Goal: Information Seeking & Learning: Find specific page/section

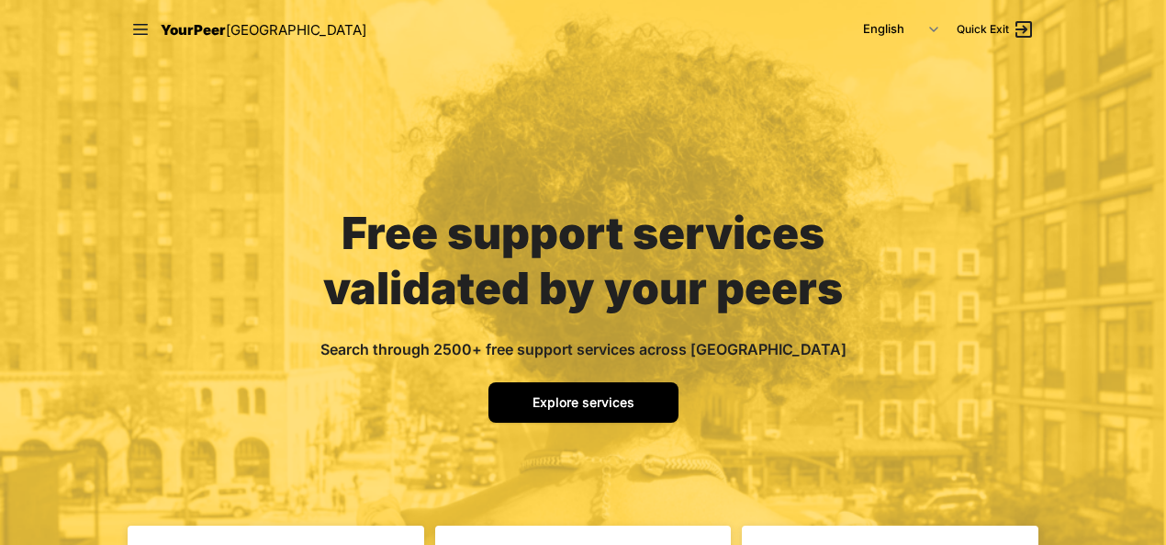
click at [615, 405] on span "Explore services" at bounding box center [584, 402] width 102 height 16
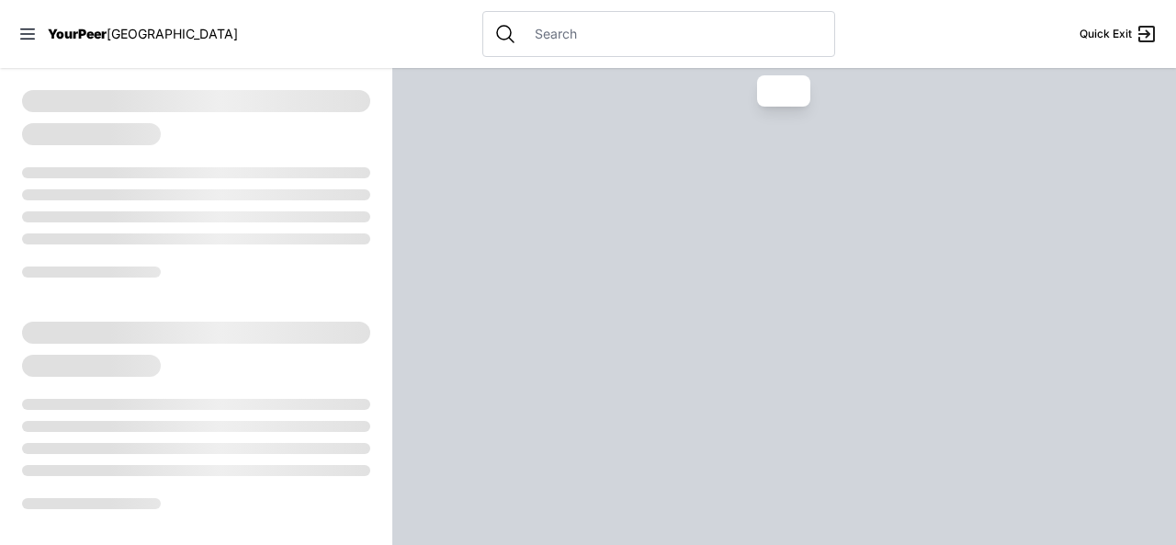
select select "recentlyUpdated"
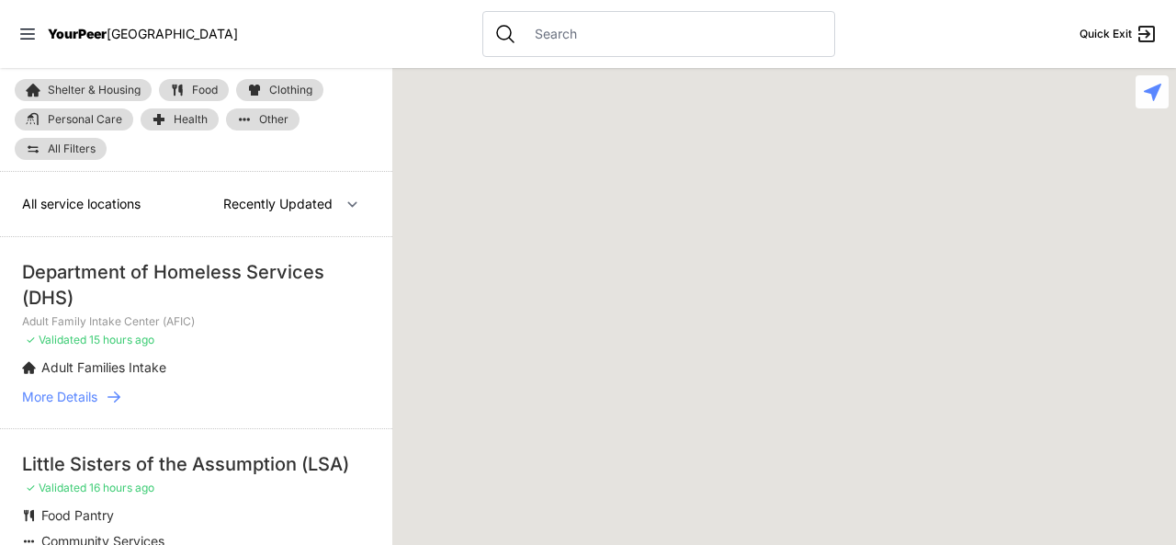
click at [523, 38] on input "text" at bounding box center [672, 34] width 299 height 18
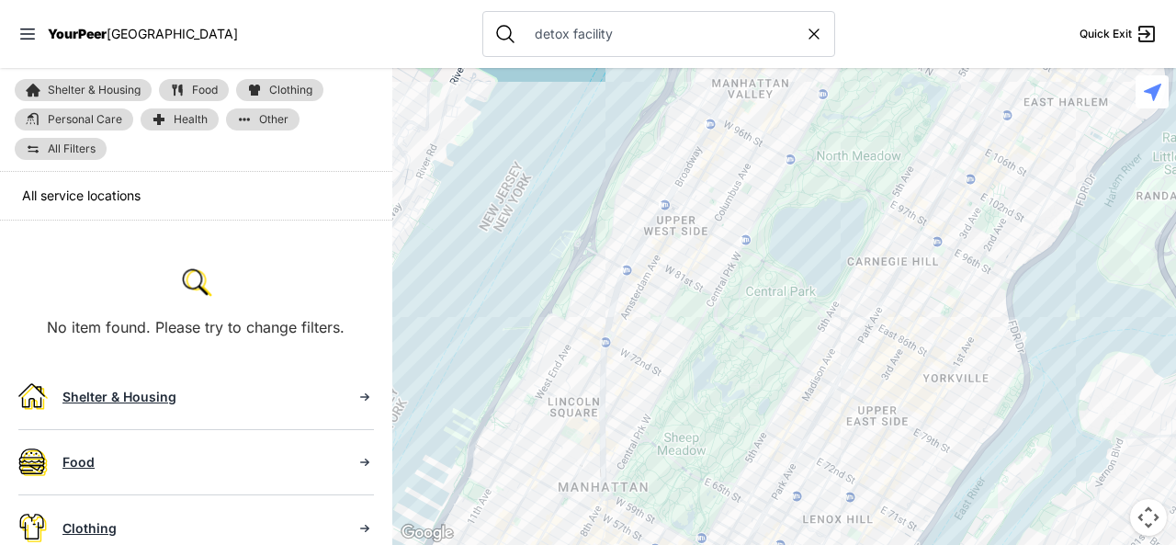
click at [577, 36] on input "detox facility" at bounding box center [663, 34] width 281 height 18
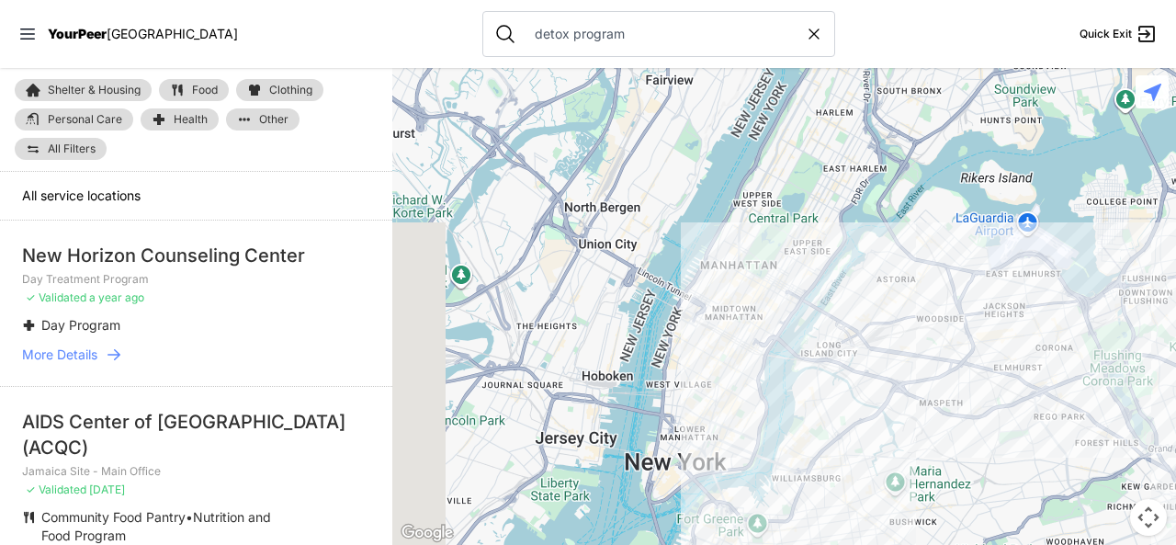
drag, startPoint x: 485, startPoint y: 254, endPoint x: 678, endPoint y: 321, distance: 204.2
click at [678, 321] on div at bounding box center [783, 306] width 783 height 477
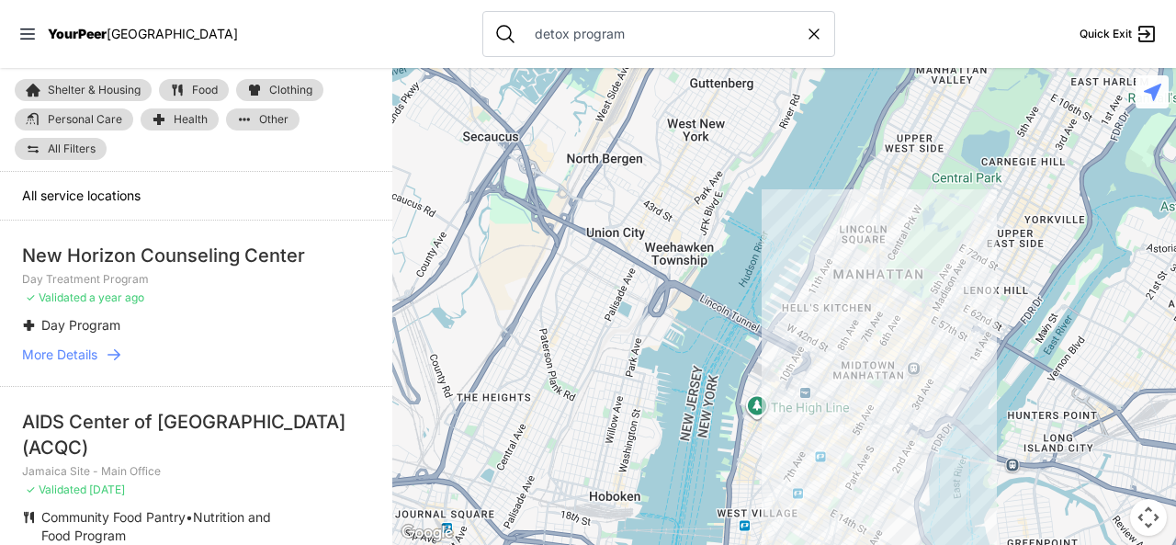
drag, startPoint x: 599, startPoint y: 275, endPoint x: 696, endPoint y: 363, distance: 131.3
click at [696, 363] on div at bounding box center [783, 306] width 783 height 477
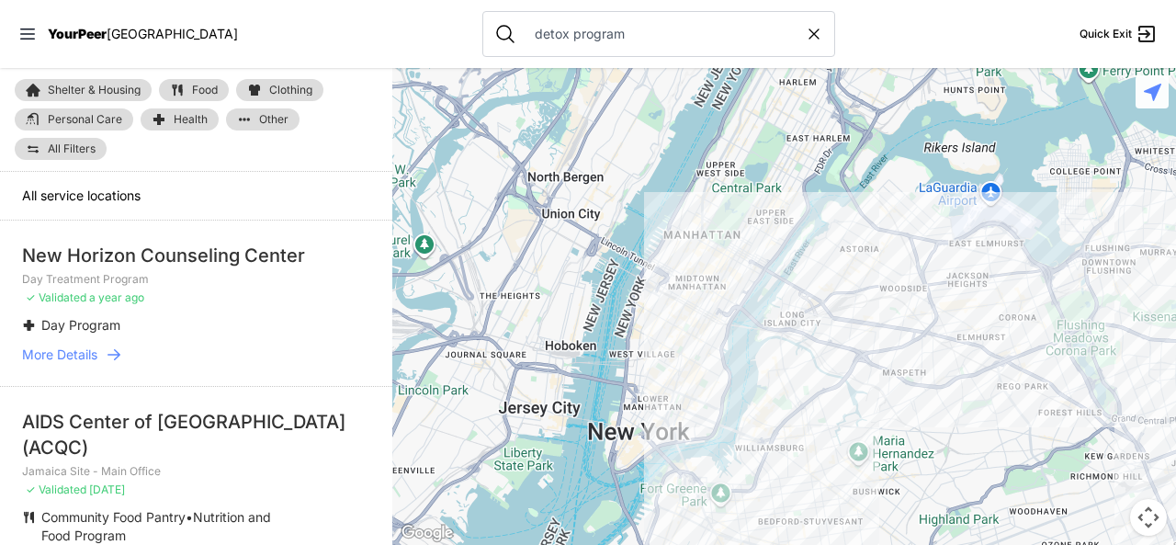
drag, startPoint x: 696, startPoint y: 363, endPoint x: 612, endPoint y: 269, distance: 126.2
click at [612, 269] on div at bounding box center [783, 306] width 783 height 477
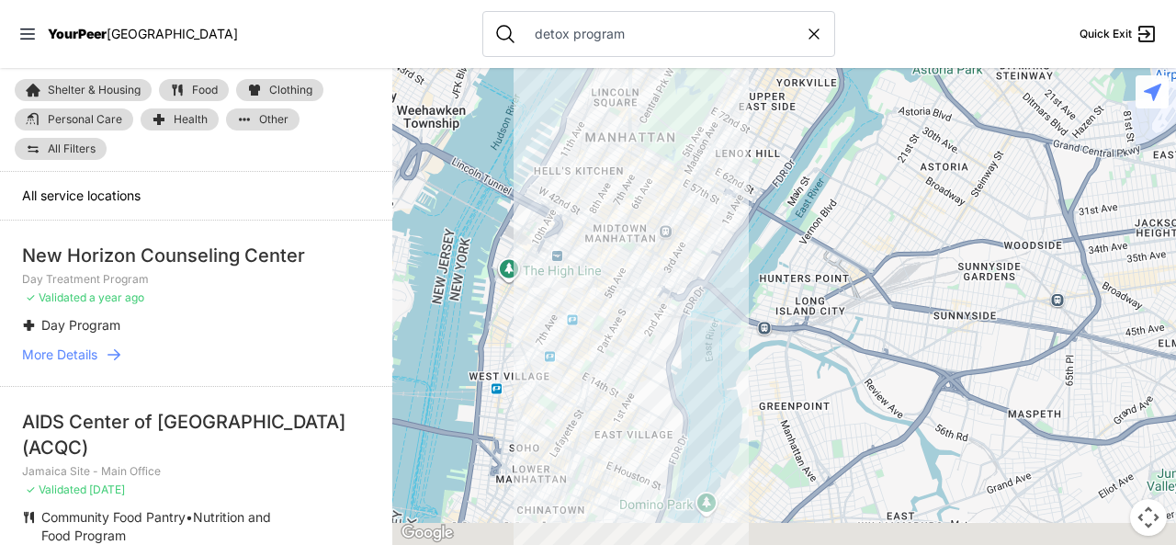
drag, startPoint x: 612, startPoint y: 269, endPoint x: 424, endPoint y: 192, distance: 202.6
click at [424, 192] on div at bounding box center [783, 306] width 783 height 477
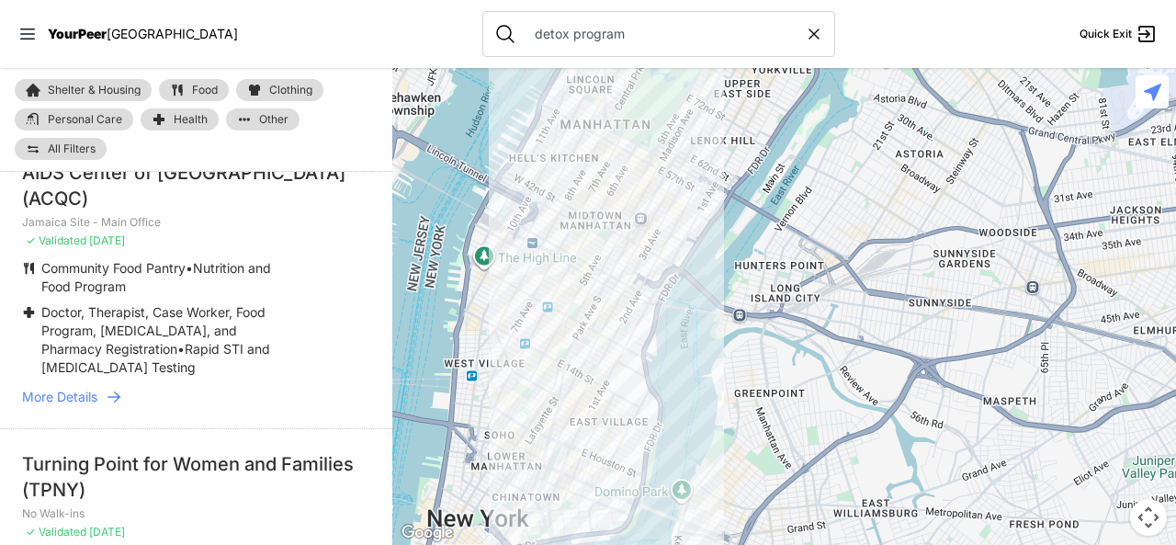
scroll to position [235, 0]
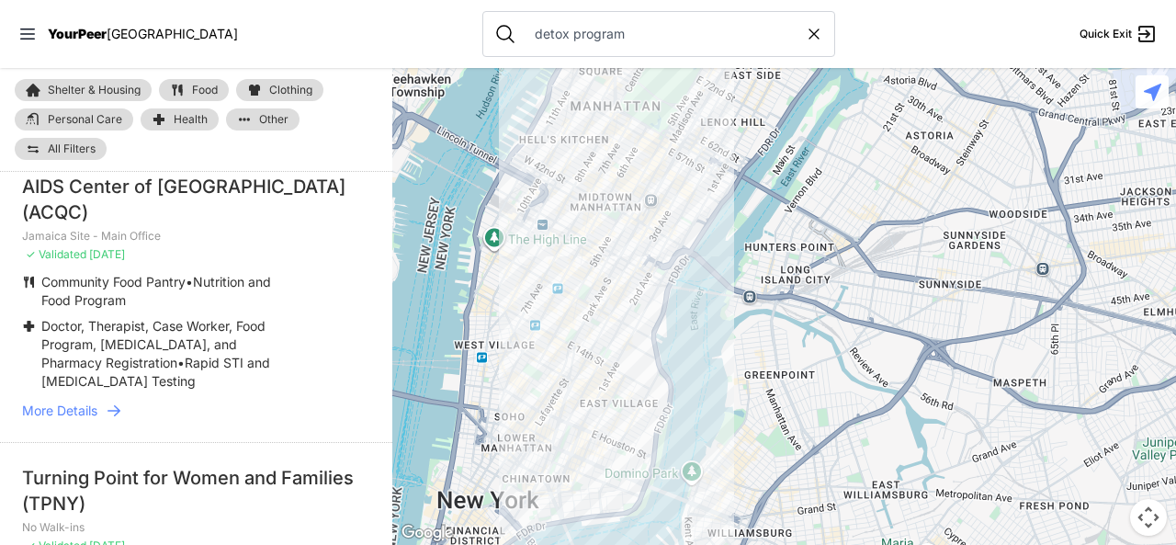
drag, startPoint x: 592, startPoint y: 385, endPoint x: 602, endPoint y: 366, distance: 21.4
click at [602, 366] on div at bounding box center [783, 306] width 783 height 477
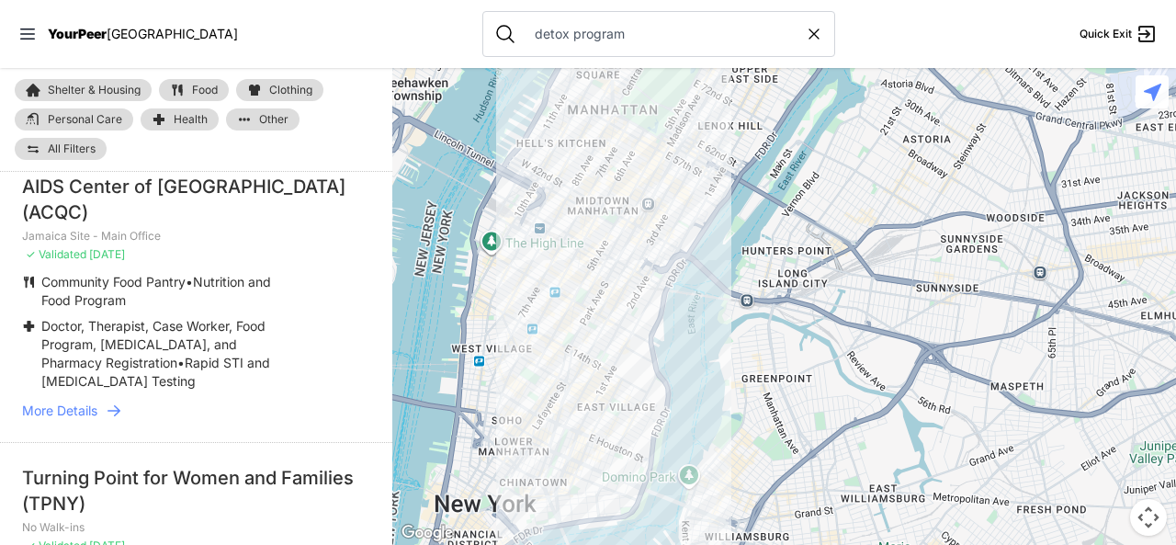
click at [612, 344] on div at bounding box center [783, 306] width 783 height 477
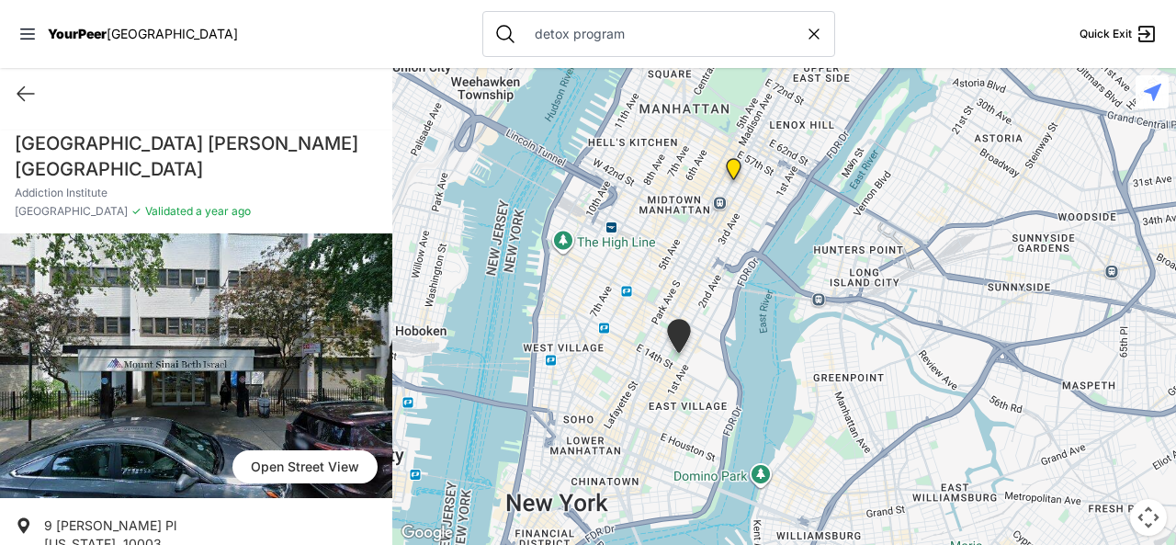
click at [735, 168] on img "St. Bartholomew's Community Ministry" at bounding box center [733, 172] width 23 height 29
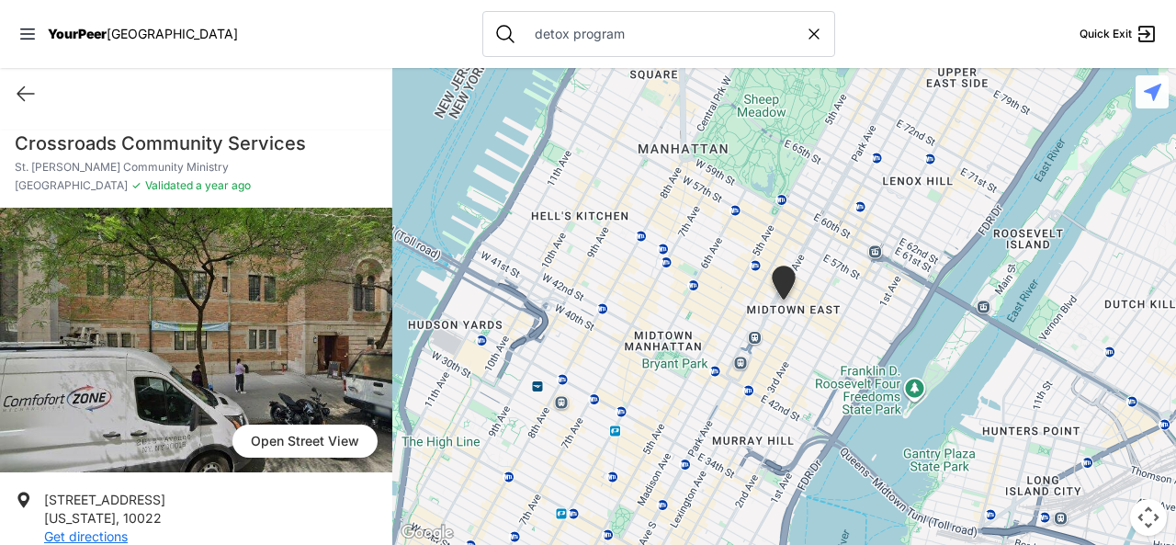
click at [622, 36] on input "detox program" at bounding box center [663, 34] width 281 height 18
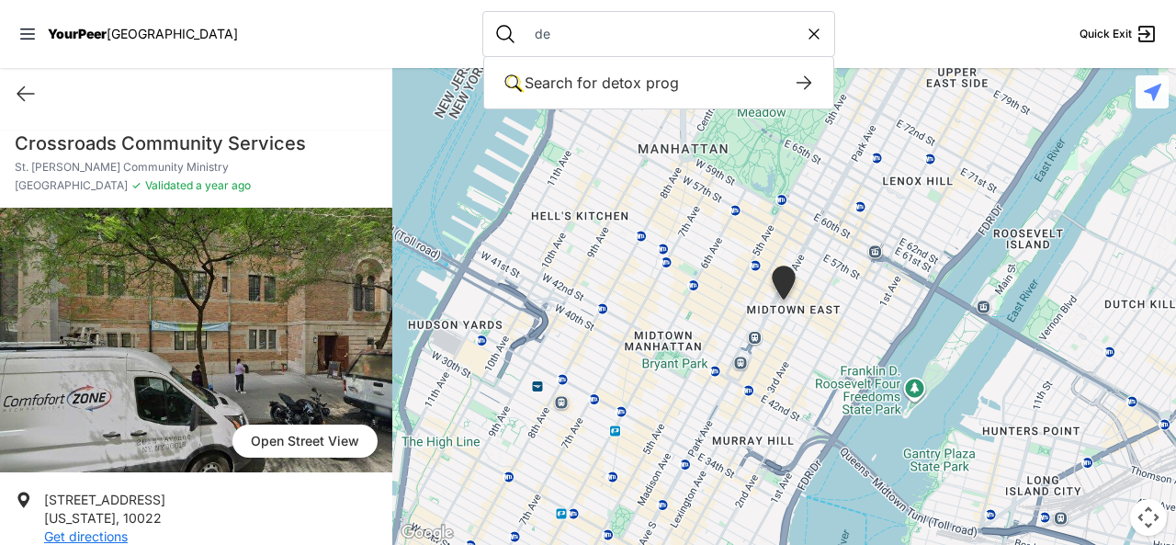
type input "d"
type input "Alc"
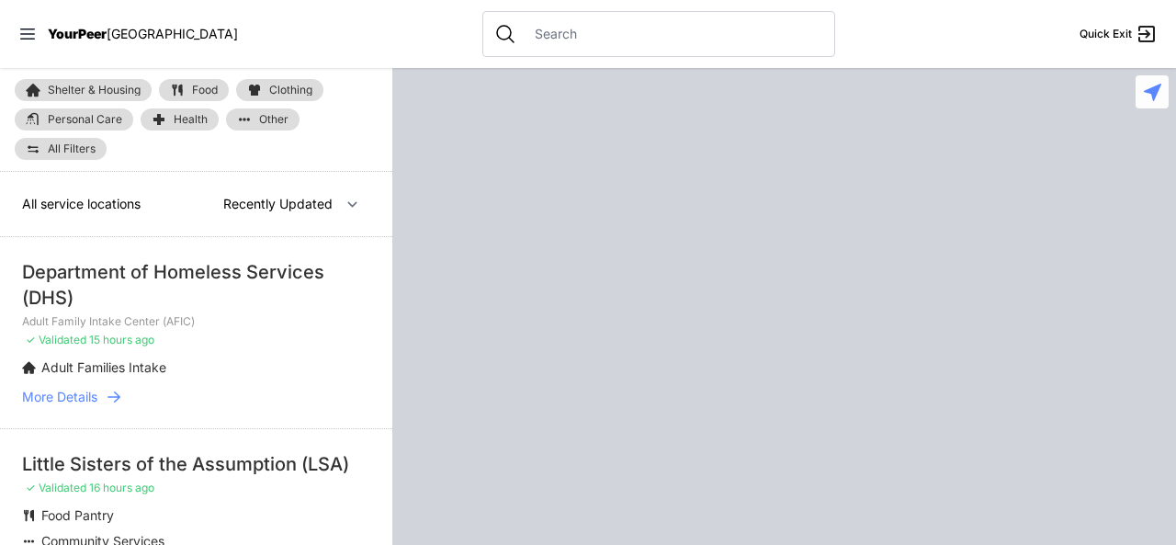
type input "o"
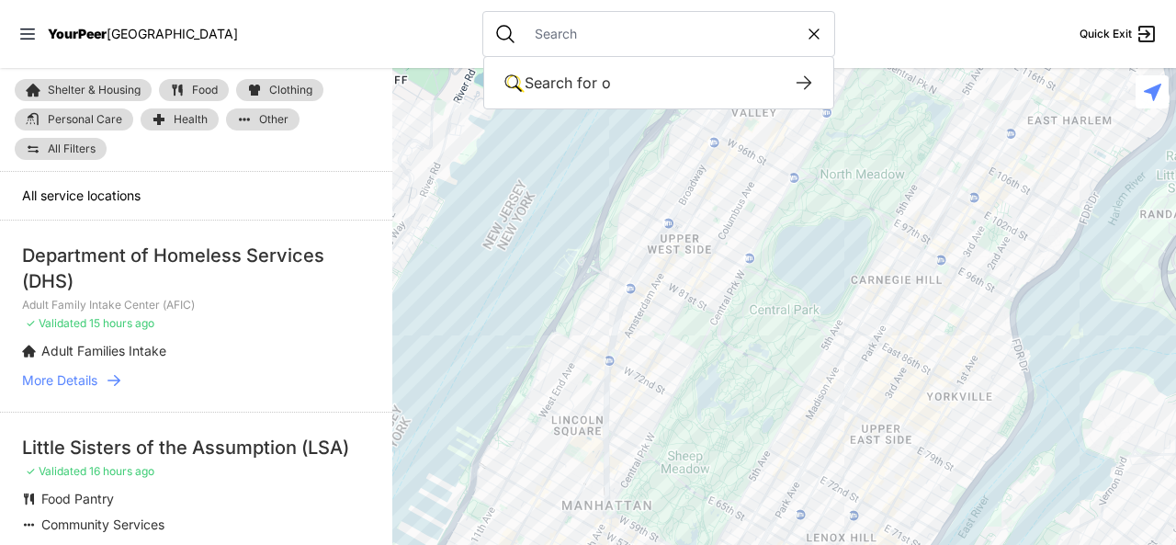
select select "recentlyUpdated"
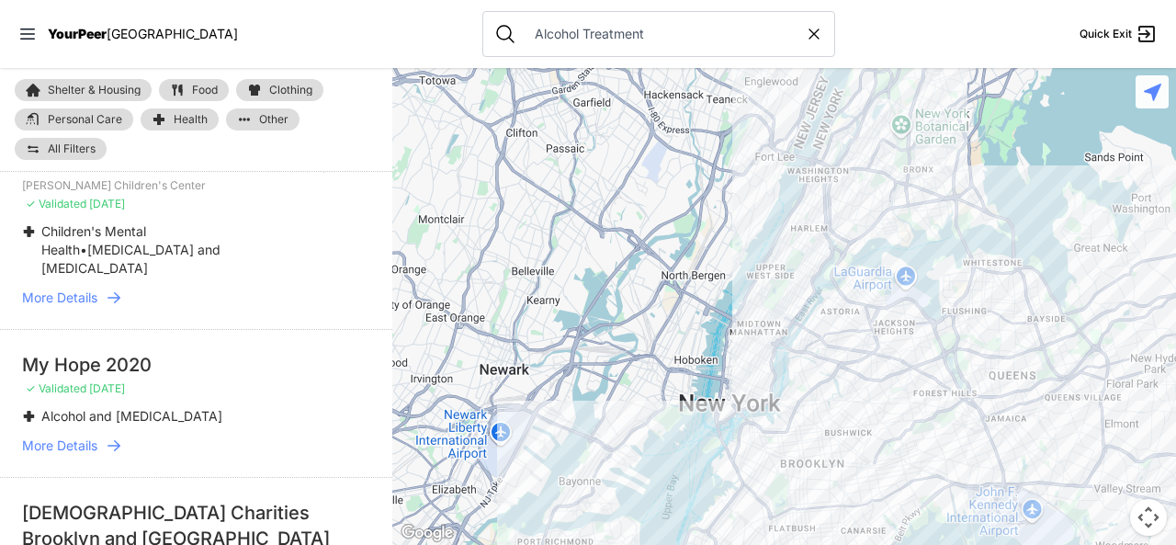
scroll to position [95, 0]
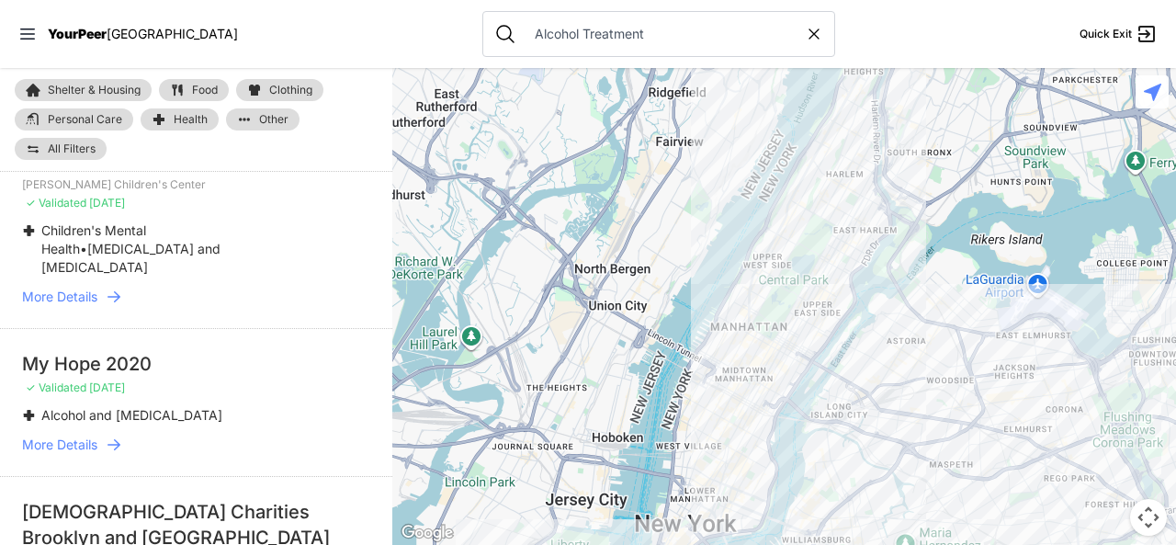
click at [835, 190] on div at bounding box center [783, 306] width 783 height 477
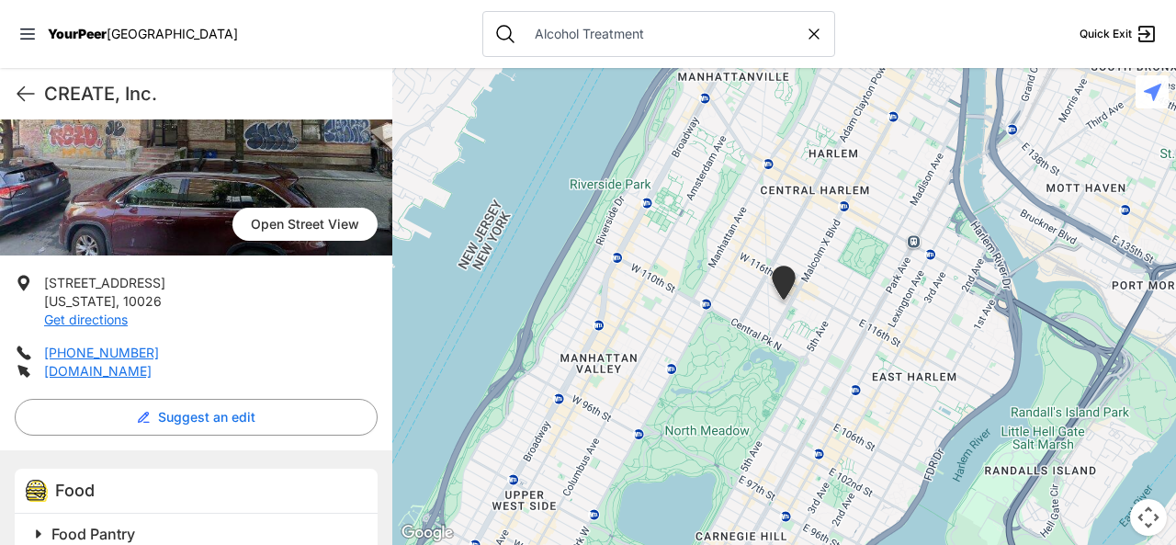
scroll to position [354, 0]
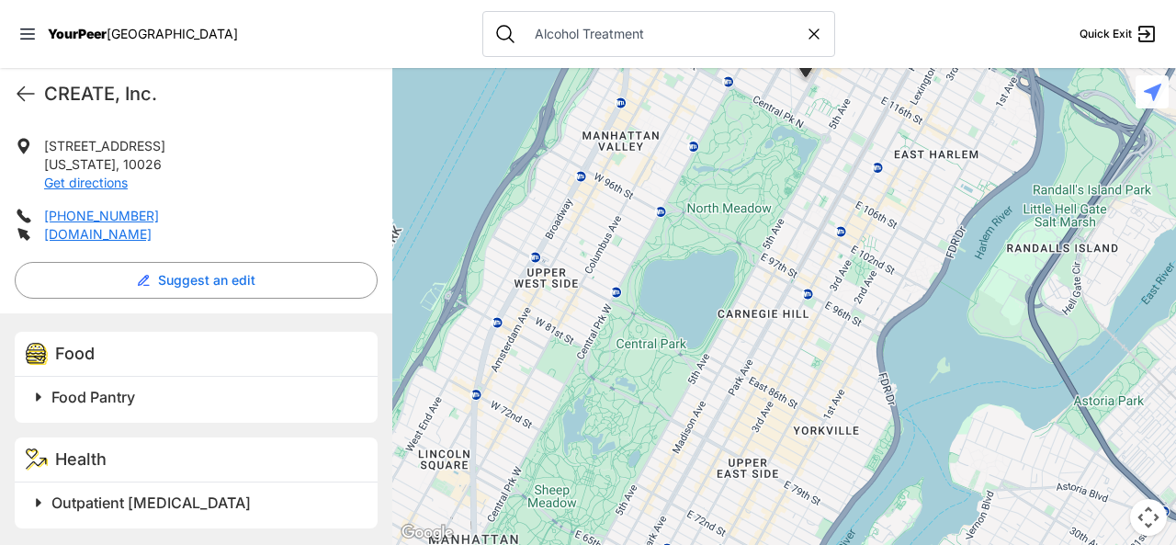
drag, startPoint x: 667, startPoint y: 400, endPoint x: 692, endPoint y: 172, distance: 230.0
click at [692, 172] on div at bounding box center [783, 306] width 783 height 477
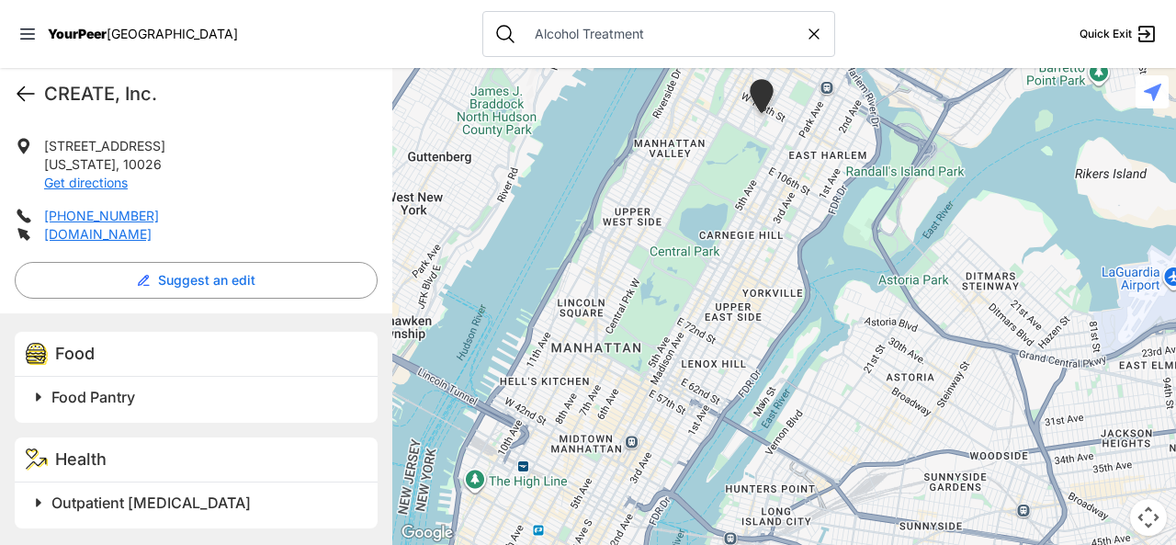
click at [26, 85] on icon at bounding box center [26, 94] width 22 height 22
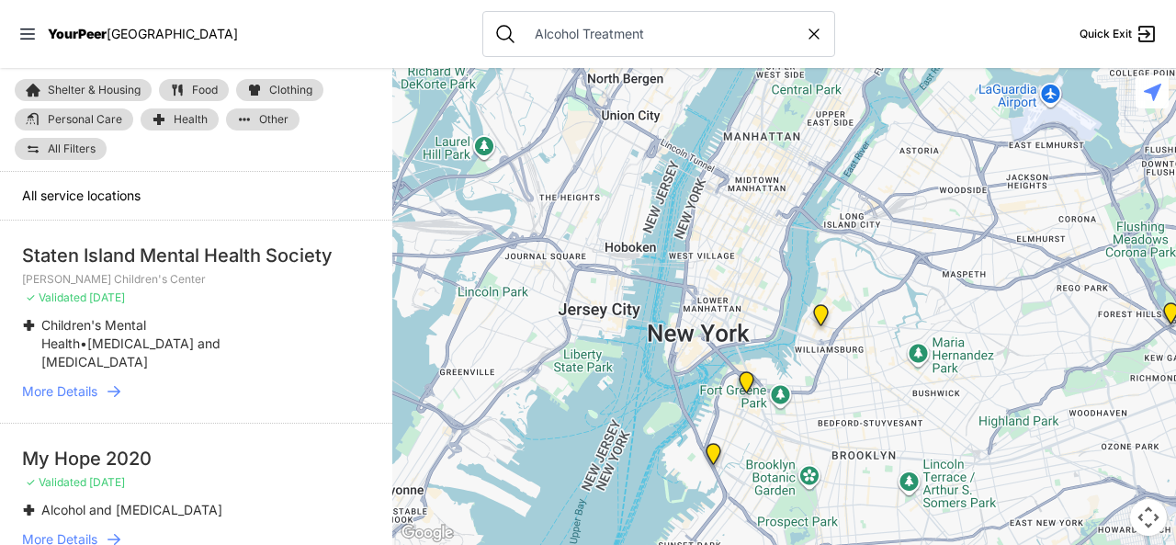
drag, startPoint x: 749, startPoint y: 367, endPoint x: 734, endPoint y: 242, distance: 126.8
click at [734, 242] on div at bounding box center [783, 306] width 783 height 477
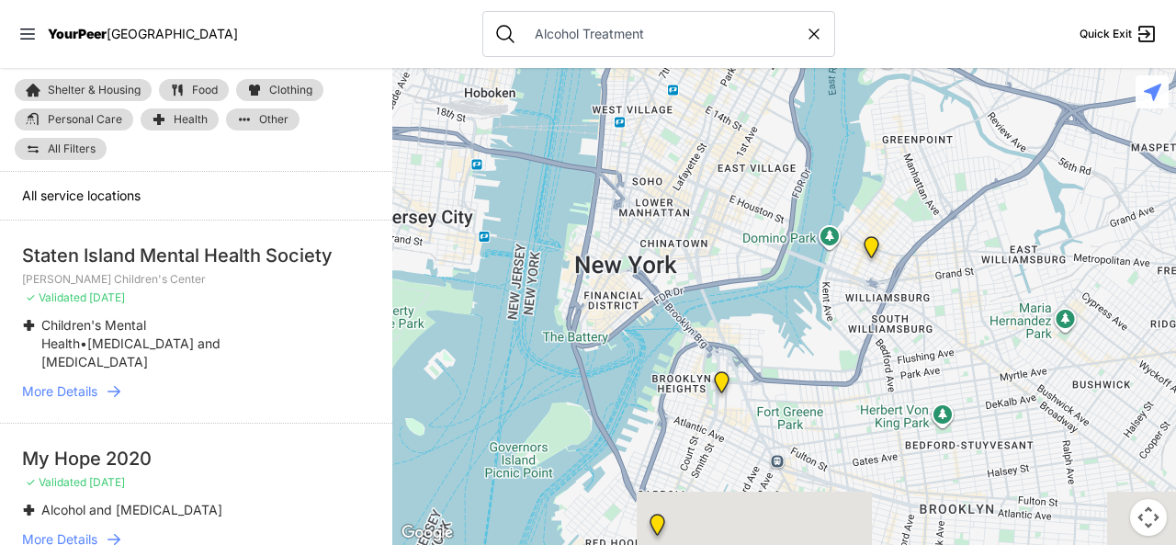
drag, startPoint x: 828, startPoint y: 438, endPoint x: 792, endPoint y: 256, distance: 185.5
click at [792, 256] on div at bounding box center [783, 306] width 783 height 477
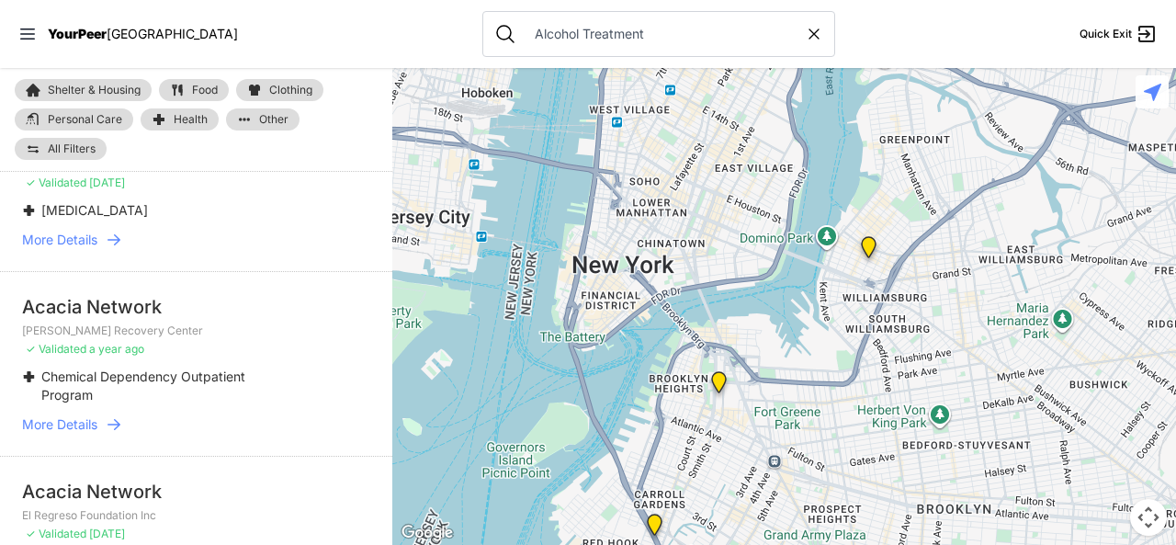
scroll to position [1490, 0]
click at [97, 413] on span "More Details" at bounding box center [59, 422] width 75 height 18
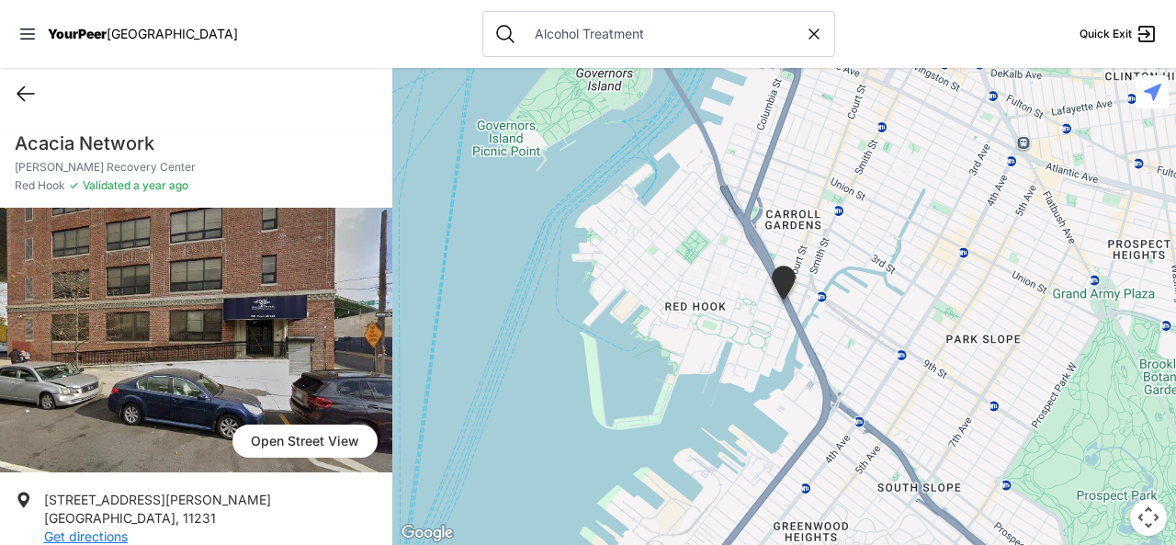
click at [26, 89] on icon at bounding box center [26, 94] width 22 height 22
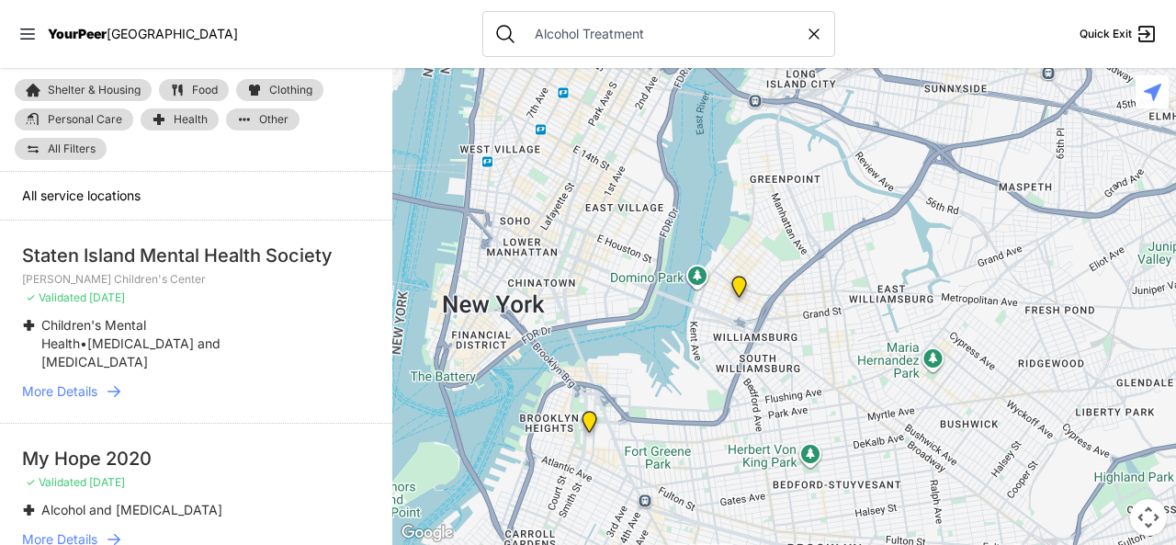
drag, startPoint x: 928, startPoint y: 349, endPoint x: 527, endPoint y: 144, distance: 449.8
click at [527, 144] on div at bounding box center [783, 306] width 783 height 477
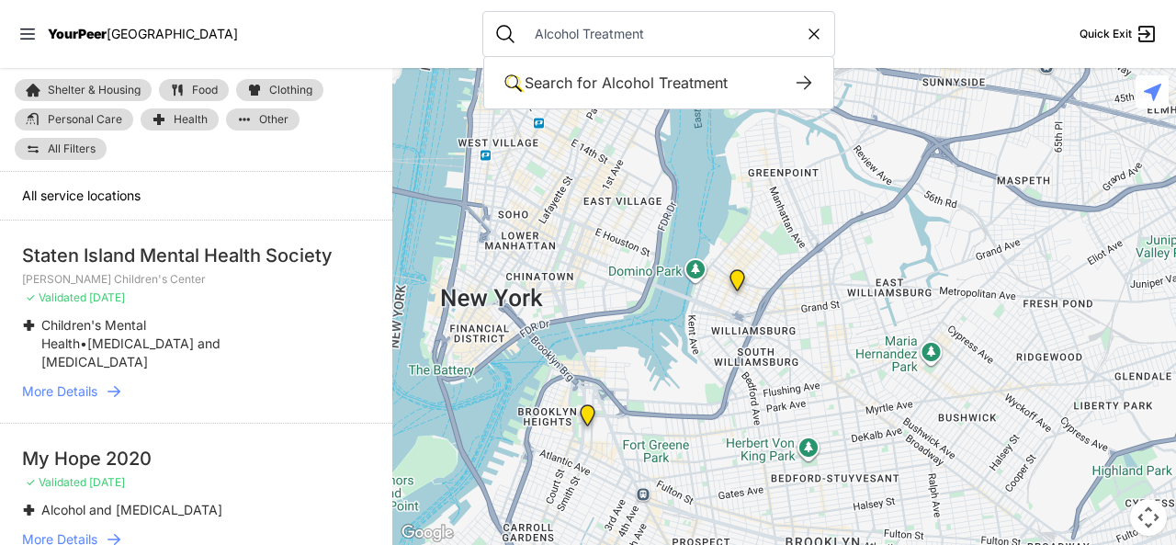
click at [661, 37] on input "Alcohol Treatment" at bounding box center [663, 34] width 281 height 18
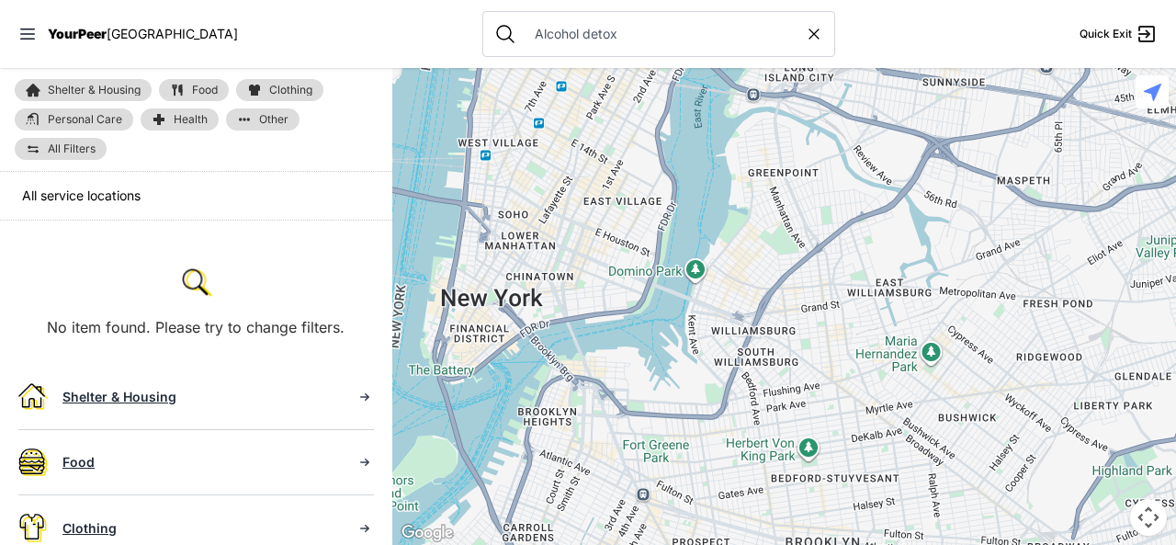
click at [805, 33] on icon at bounding box center [814, 34] width 18 height 18
type input "Alcohol detox"
select select "recentlyUpdated"
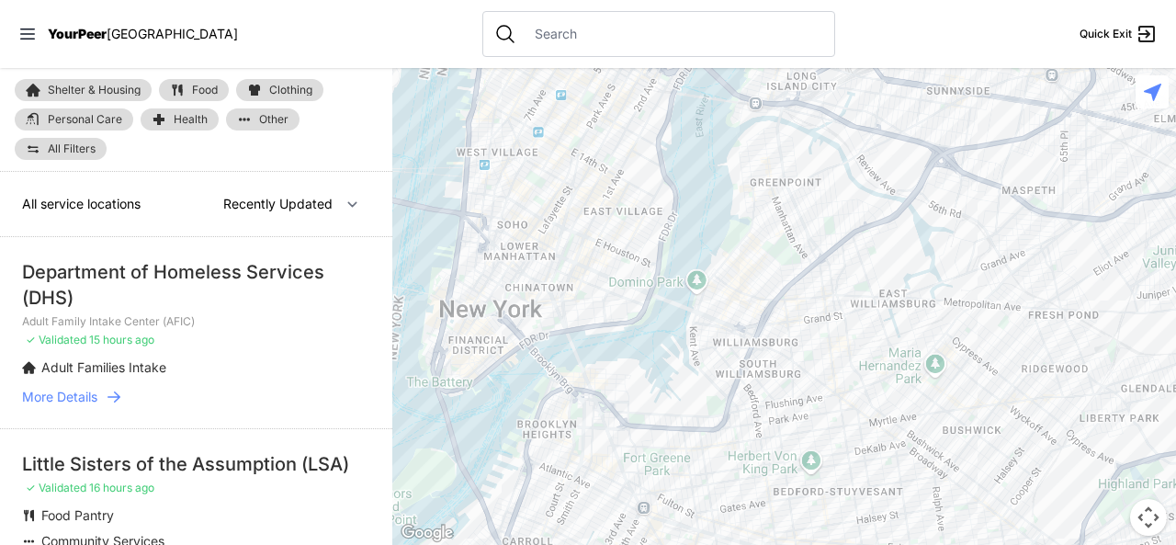
click at [619, 30] on input "text" at bounding box center [672, 34] width 299 height 18
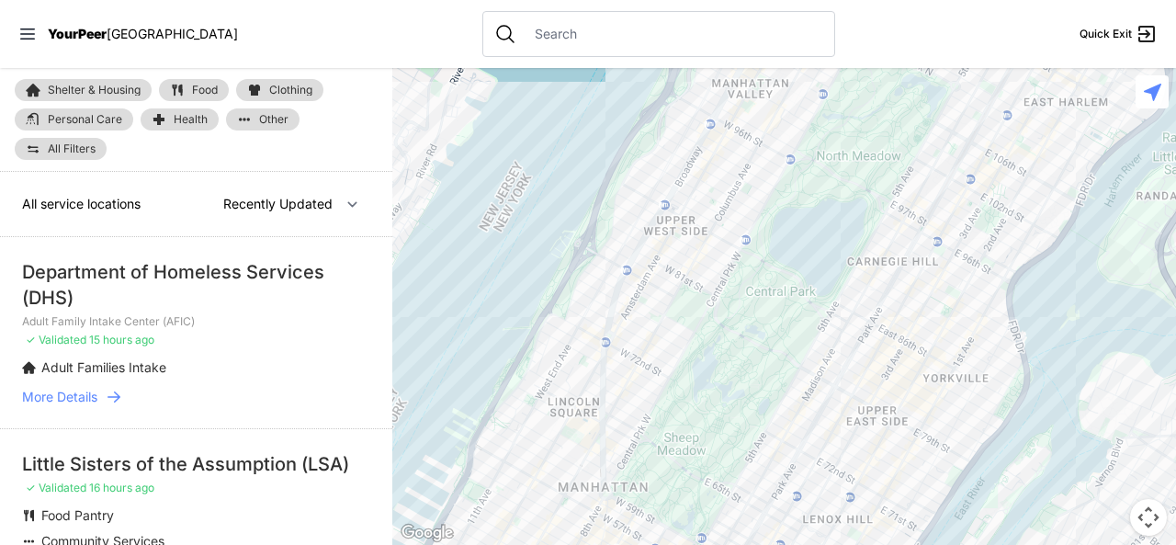
click at [279, 309] on li "Department of Homeless Services (DHS) Adult Family Intake Center (AFIC) ✓ Valid…" at bounding box center [196, 332] width 392 height 191
